Goal: Find specific page/section: Find specific page/section

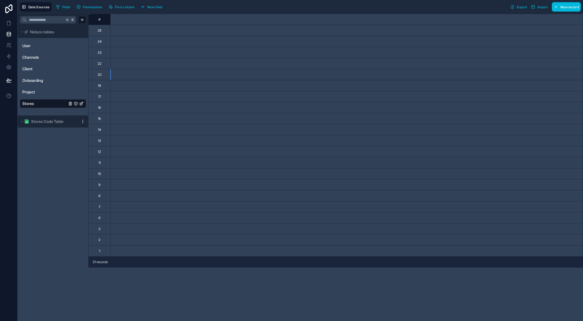
scroll to position [20, 0]
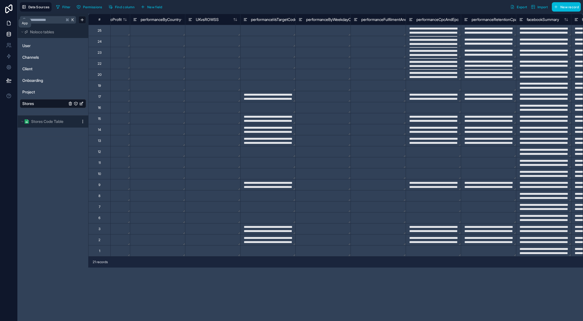
click at [11, 23] on icon at bounding box center [9, 23] width 6 height 6
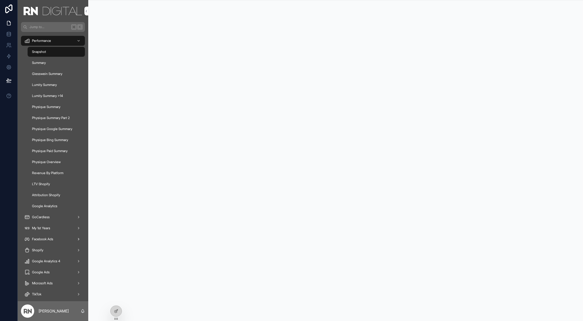
click at [47, 240] on span "Facebook Ads" at bounding box center [42, 239] width 21 height 4
